Goal: Task Accomplishment & Management: Manage account settings

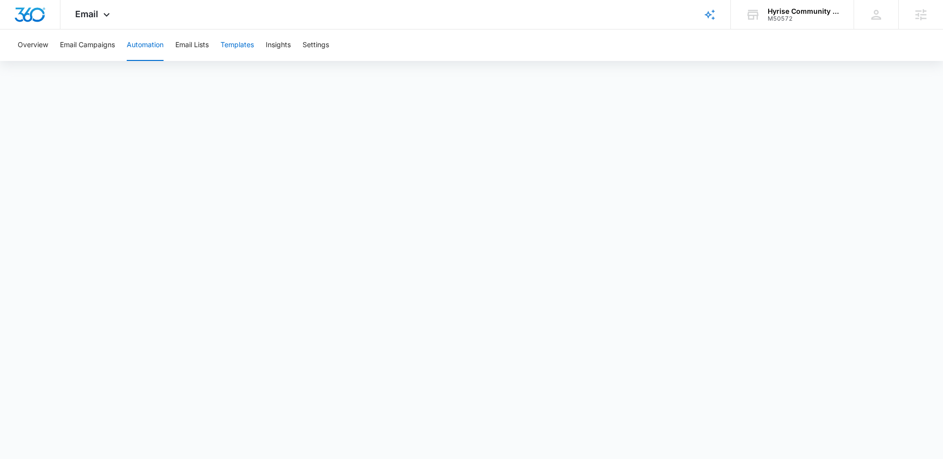
click at [231, 45] on button "Templates" at bounding box center [237, 44] width 33 height 31
click at [105, 20] on icon at bounding box center [107, 17] width 12 height 12
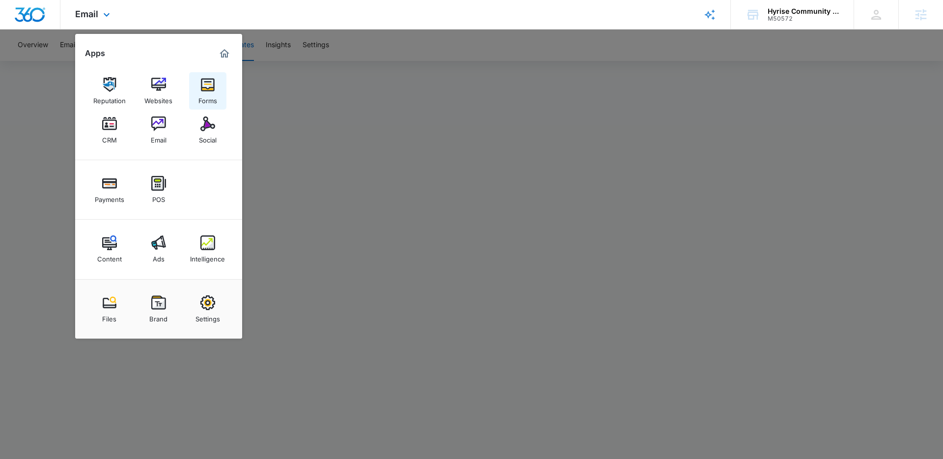
click at [202, 87] on img at bounding box center [207, 84] width 15 height 15
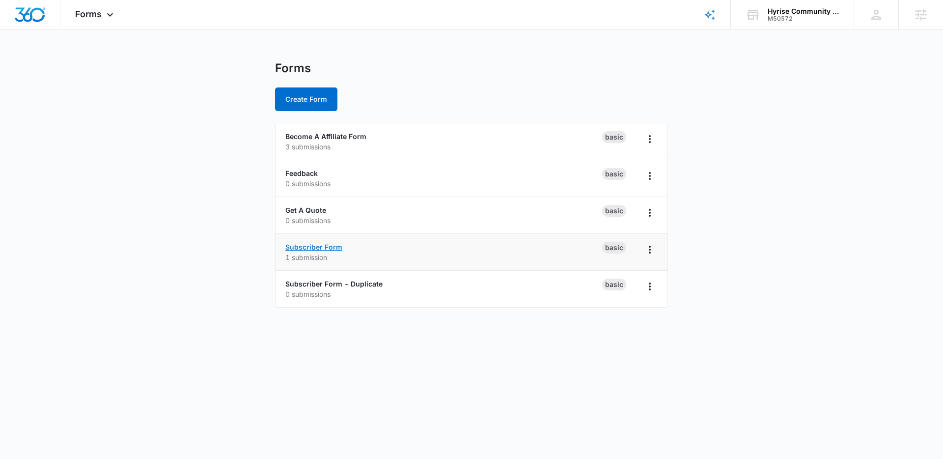
click at [319, 247] on link "Subscriber Form" at bounding box center [313, 247] width 57 height 8
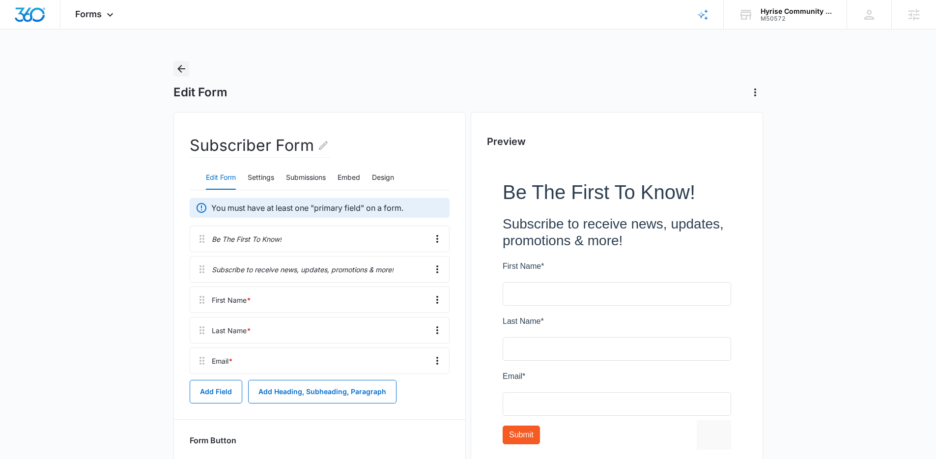
click at [180, 70] on icon "Back" at bounding box center [181, 69] width 8 height 8
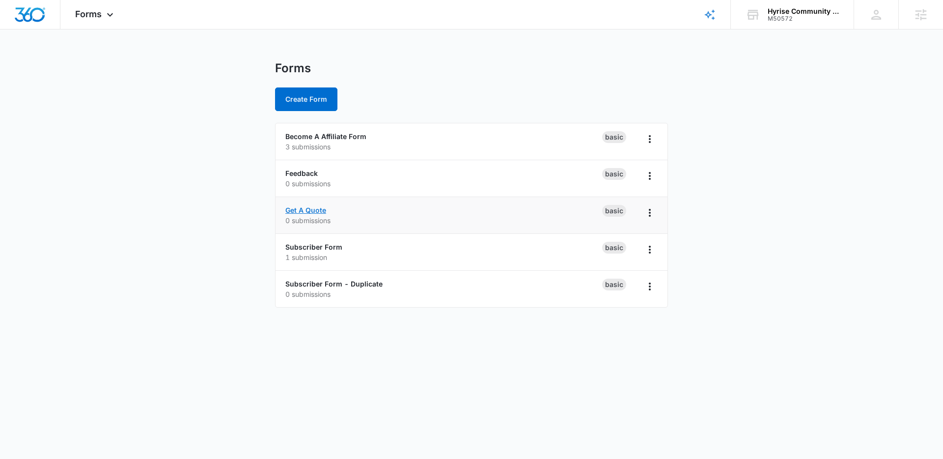
click at [313, 211] on link "Get A Quote" at bounding box center [305, 210] width 41 height 8
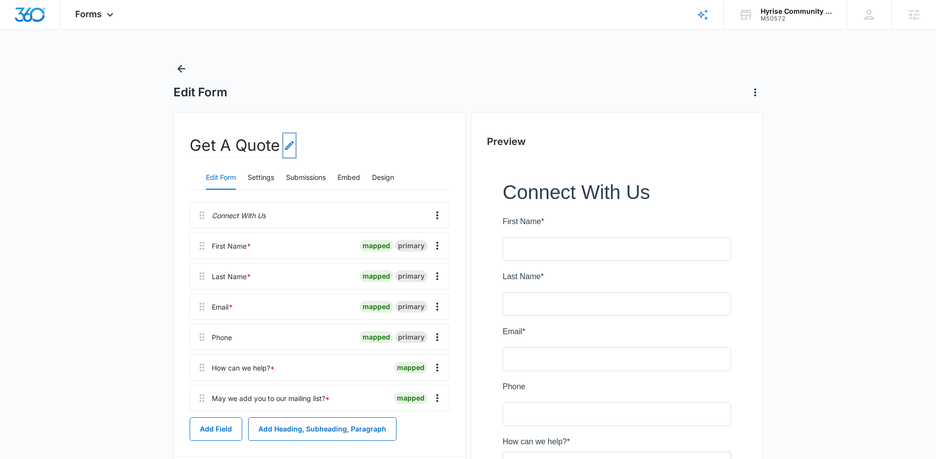
click at [288, 143] on icon "Edit Form Name" at bounding box center [289, 146] width 12 height 12
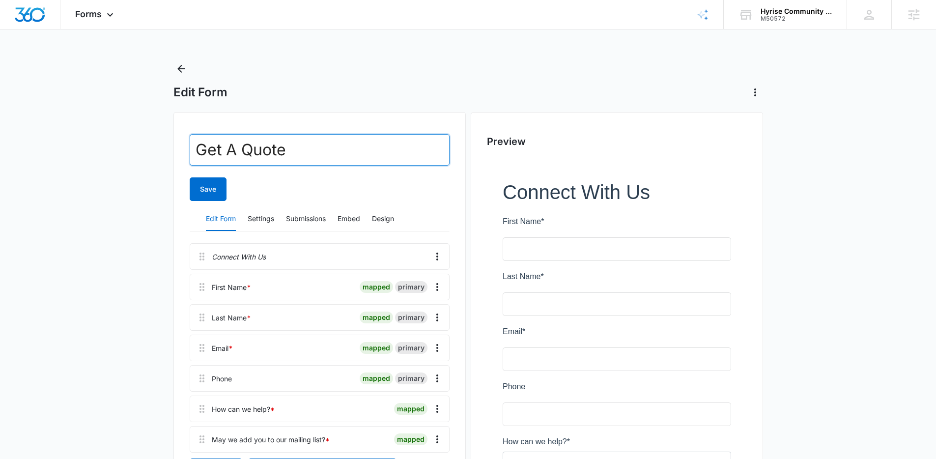
click at [256, 156] on input "Get A Quote" at bounding box center [320, 149] width 260 height 31
type input "Contact Us"
click at [207, 191] on button "Save" at bounding box center [208, 189] width 37 height 24
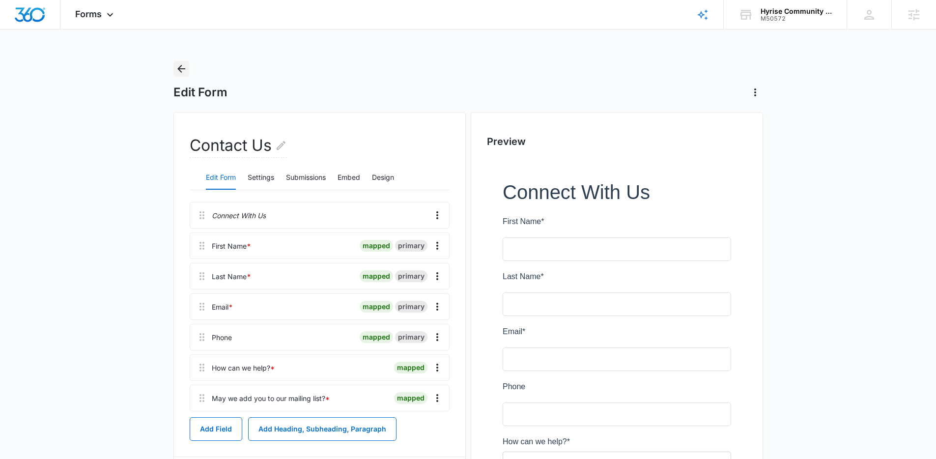
click at [182, 69] on icon "Back" at bounding box center [181, 69] width 12 height 12
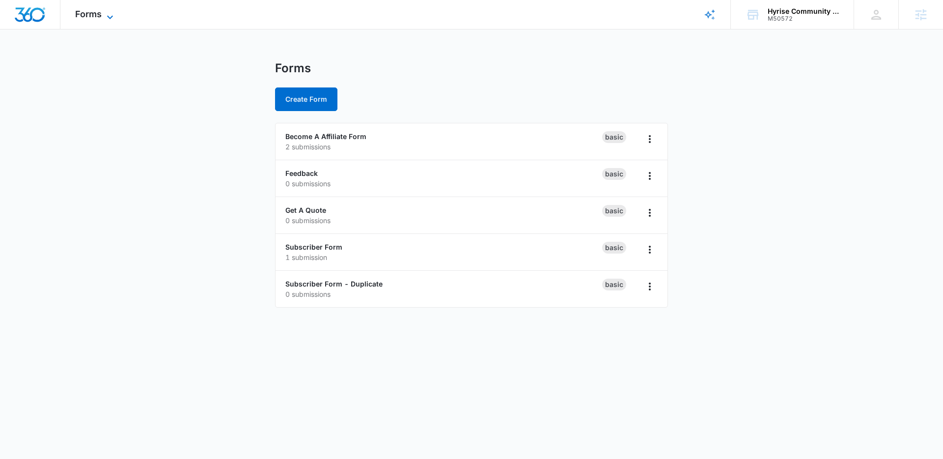
click at [109, 13] on icon at bounding box center [110, 17] width 12 height 12
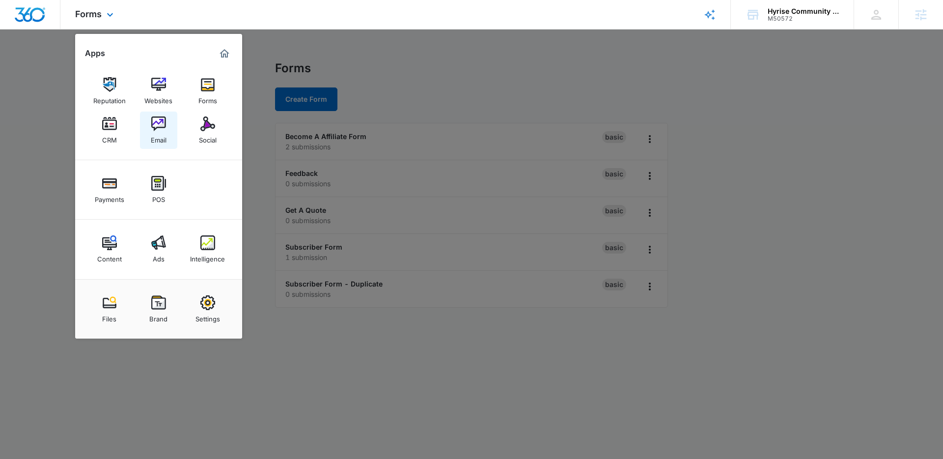
click at [156, 120] on img at bounding box center [158, 123] width 15 height 15
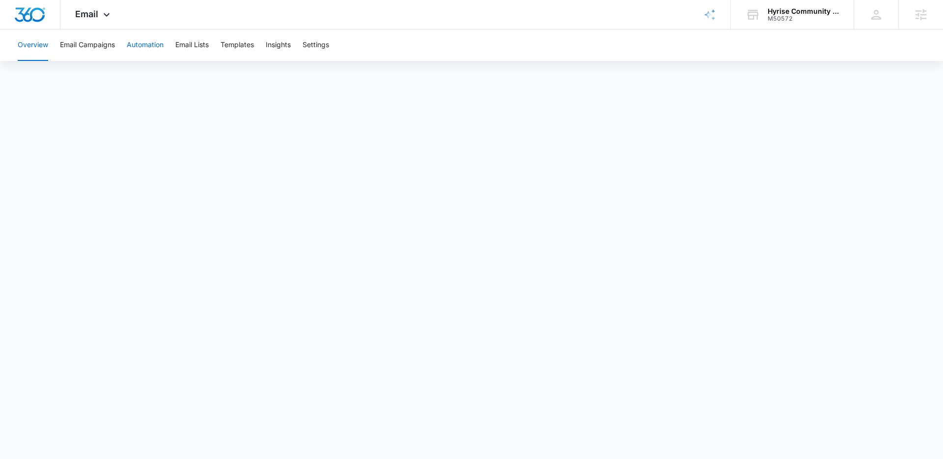
click at [149, 46] on button "Automation" at bounding box center [145, 44] width 37 height 31
